Goal: Check status: Check status

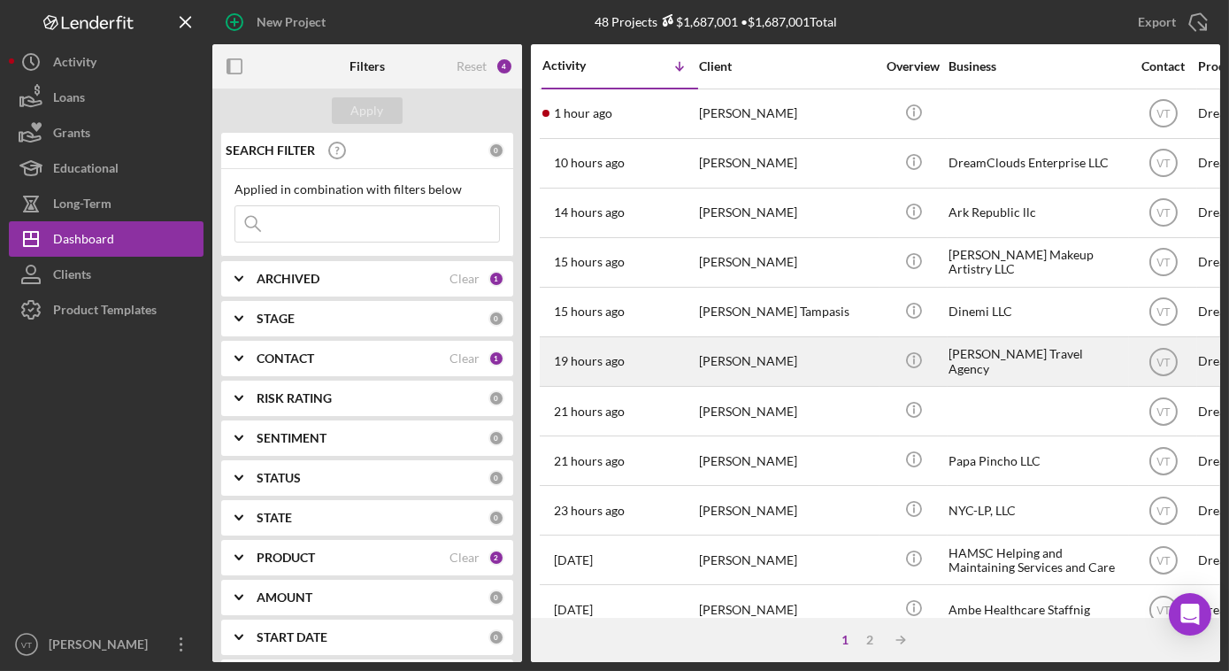
click at [709, 365] on div "[PERSON_NAME]" at bounding box center [787, 361] width 177 height 47
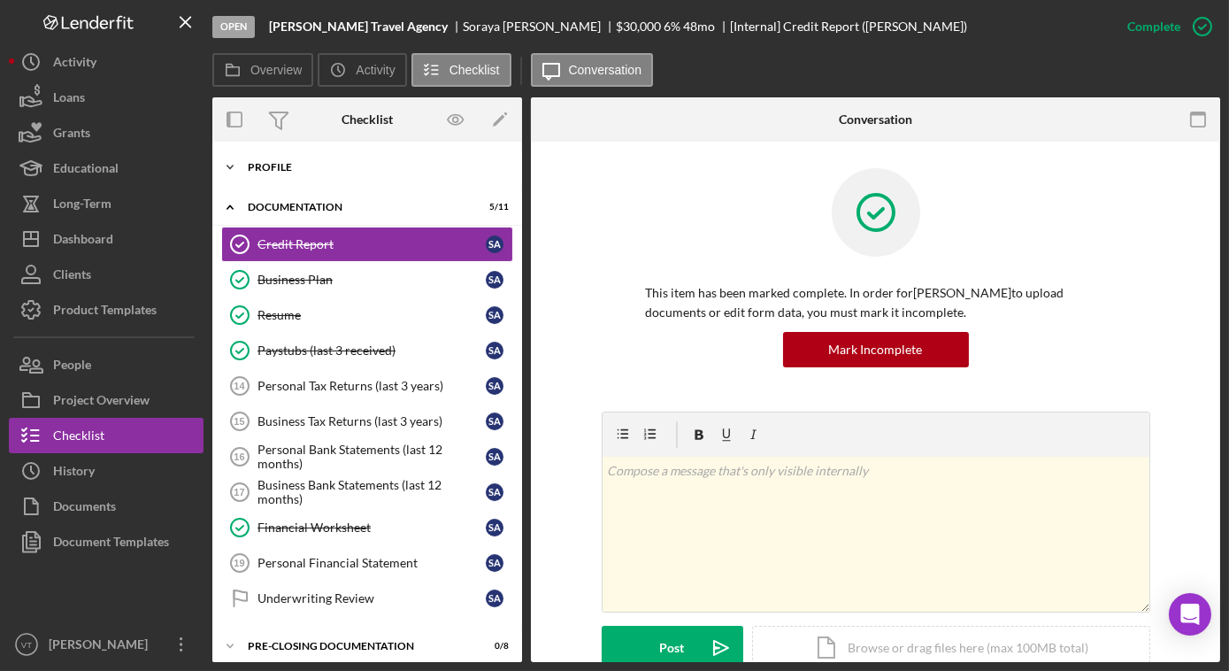
click at [229, 165] on icon "Icon/Expander" at bounding box center [229, 167] width 35 height 35
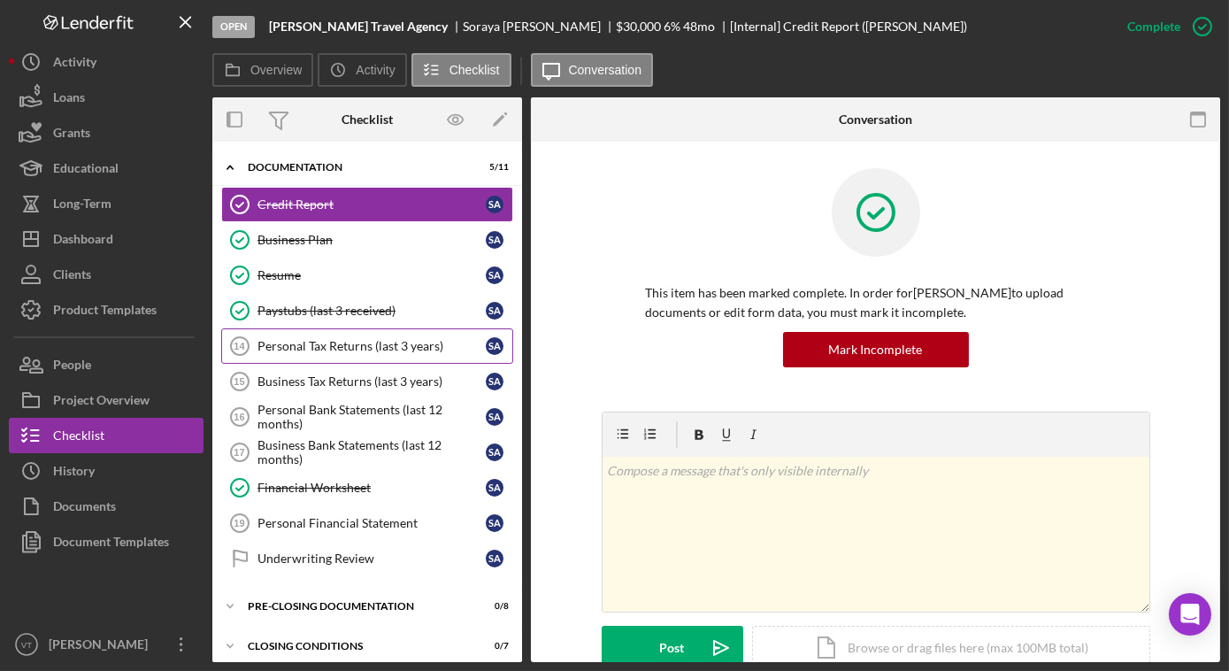
scroll to position [403, 0]
click at [273, 480] on div "Financial Worksheet" at bounding box center [371, 487] width 228 height 14
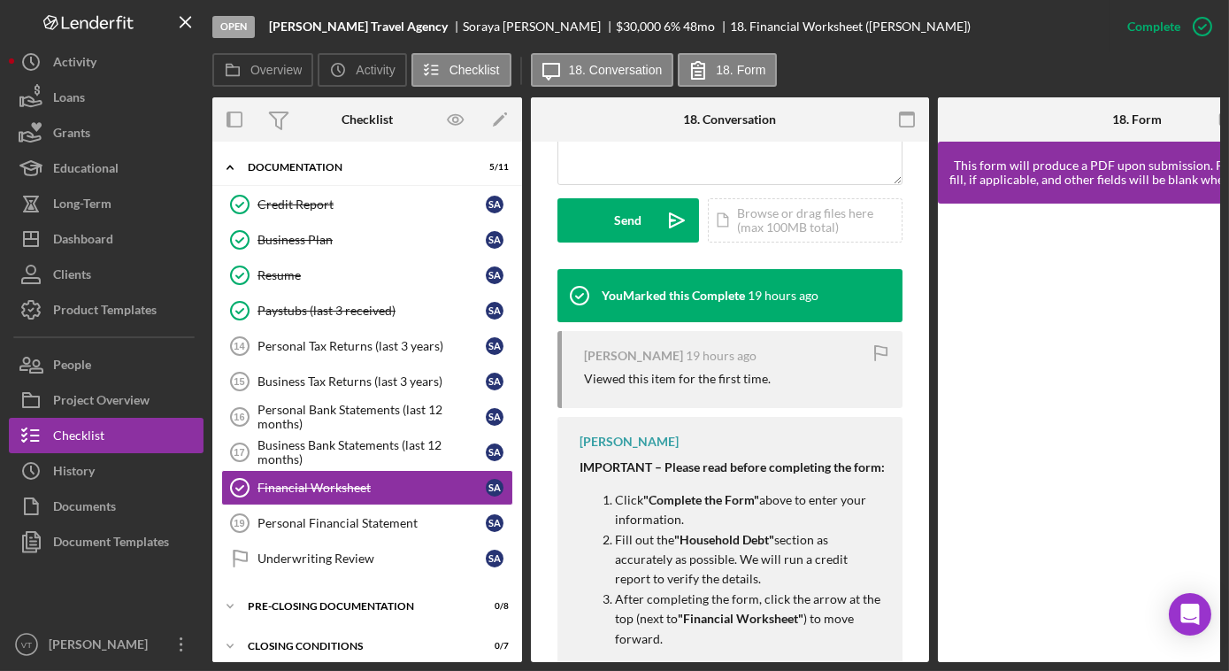
scroll to position [563, 0]
